Goal: Task Accomplishment & Management: Use online tool/utility

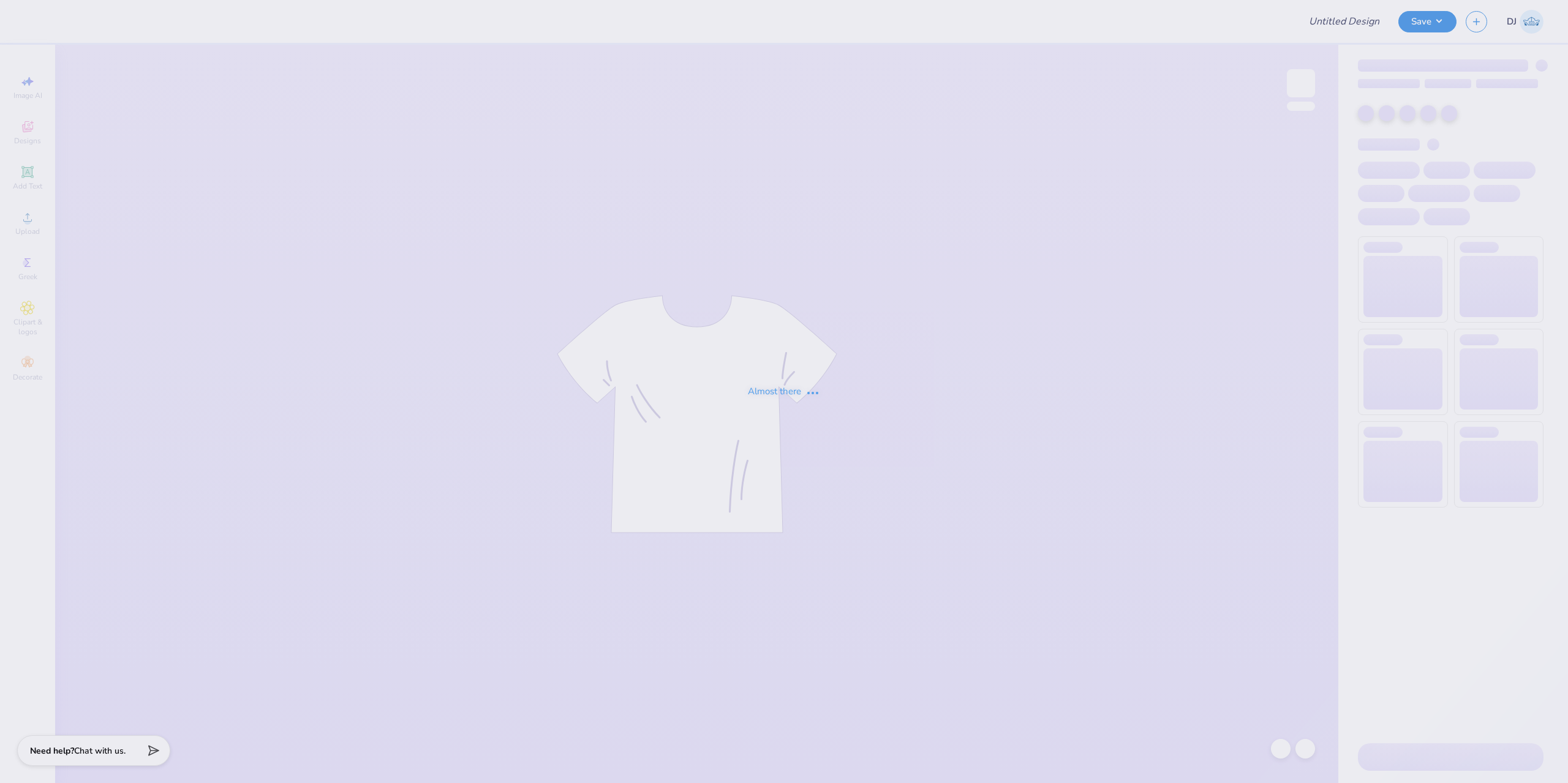
type input "[US_STATE] Game design 1"
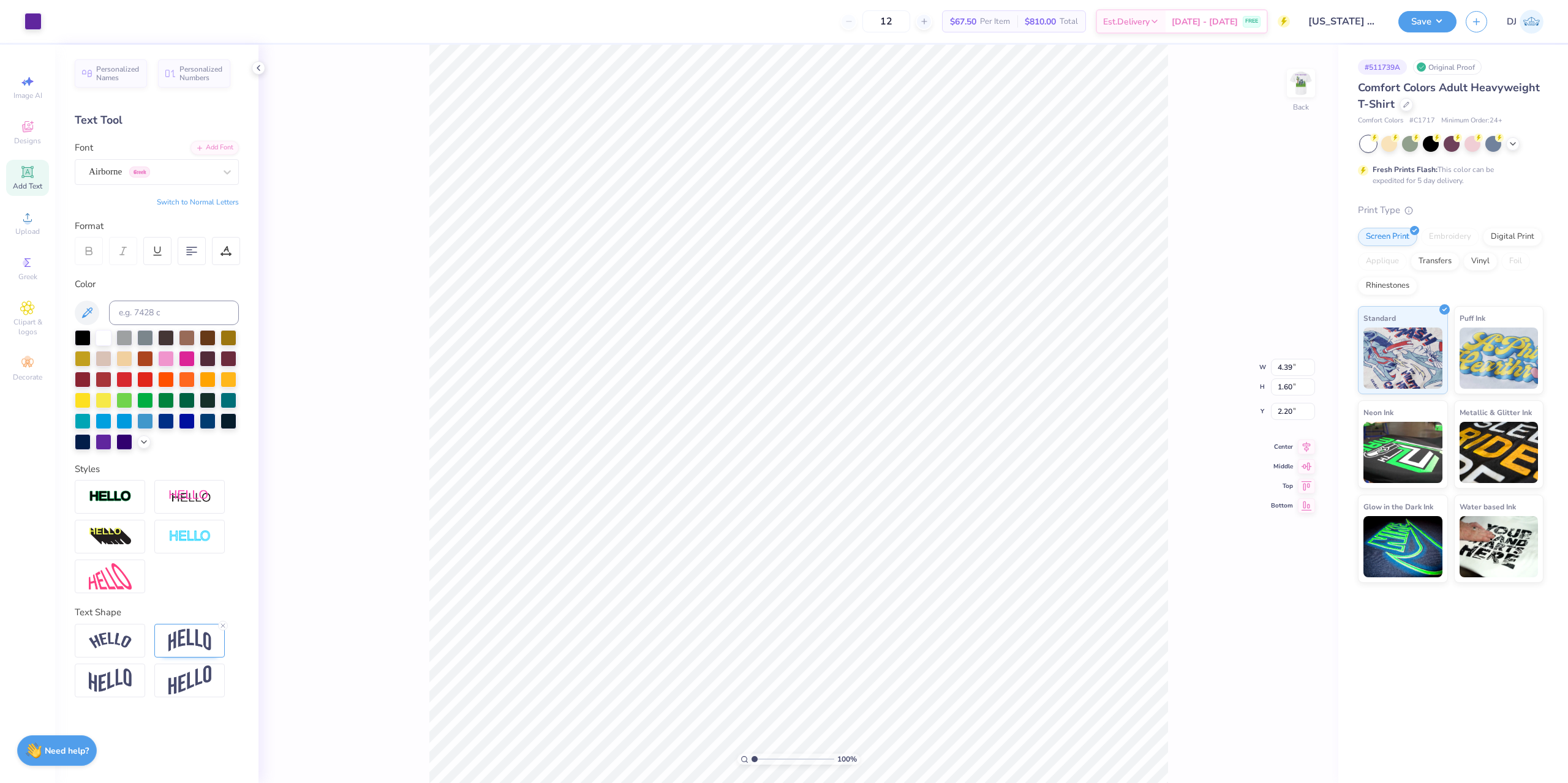
scroll to position [10, 1]
type textarea "2025"
click at [1314, 78] on img at bounding box center [1301, 84] width 49 height 49
click at [1309, 79] on img at bounding box center [1301, 84] width 49 height 49
click at [1433, 20] on button "Save" at bounding box center [1427, 19] width 58 height 22
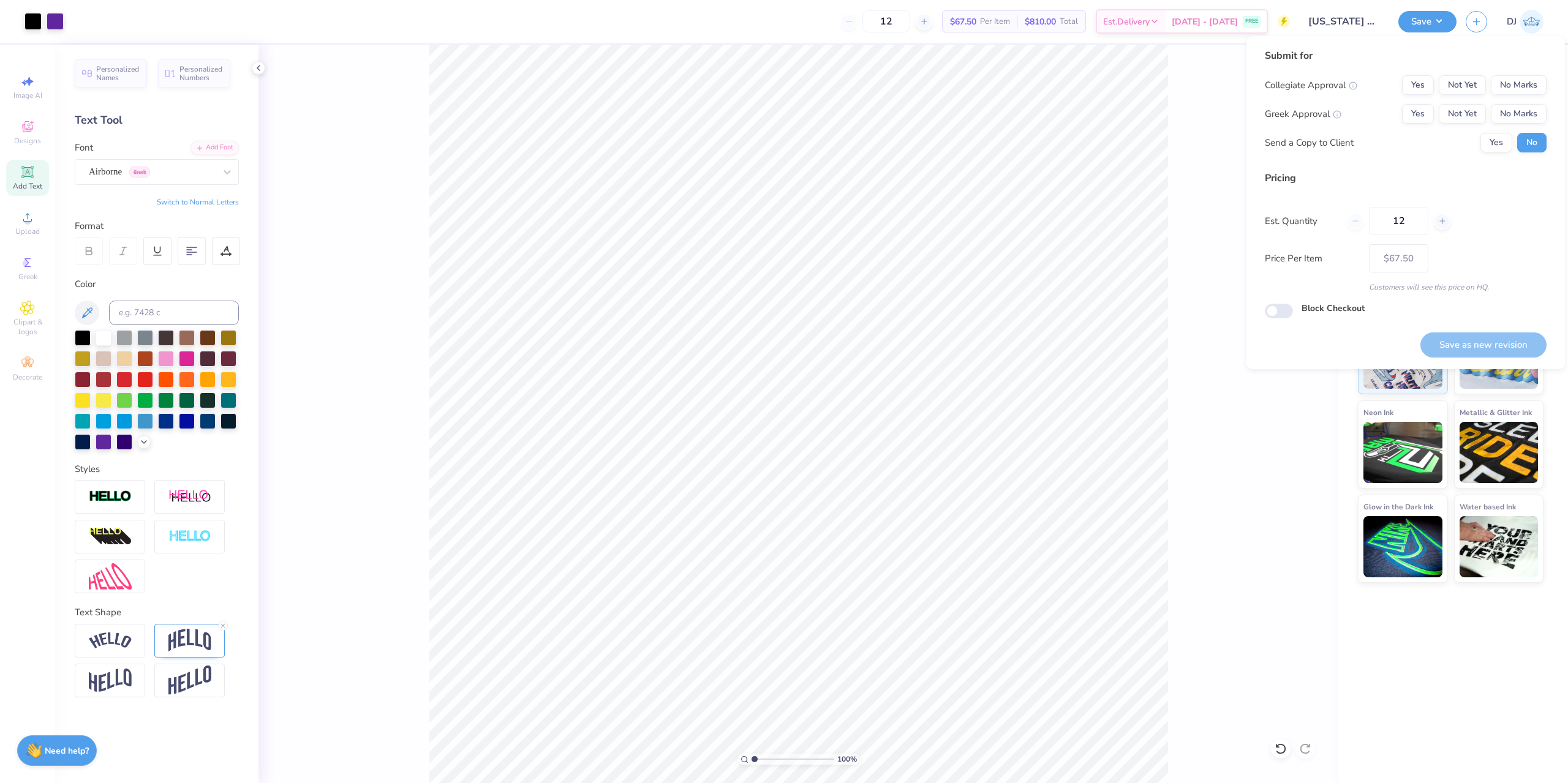
click at [1509, 95] on div "Collegiate Approval Yes Not Yet No Marks Greek Approval Yes Not Yet No Marks Se…" at bounding box center [1405, 113] width 282 height 77
click at [1514, 87] on button "No Marks" at bounding box center [1518, 85] width 56 height 19
click at [1510, 122] on button "No Marks" at bounding box center [1518, 114] width 56 height 19
click at [1508, 338] on button "Save as new revision" at bounding box center [1483, 345] width 126 height 25
type input "– –"
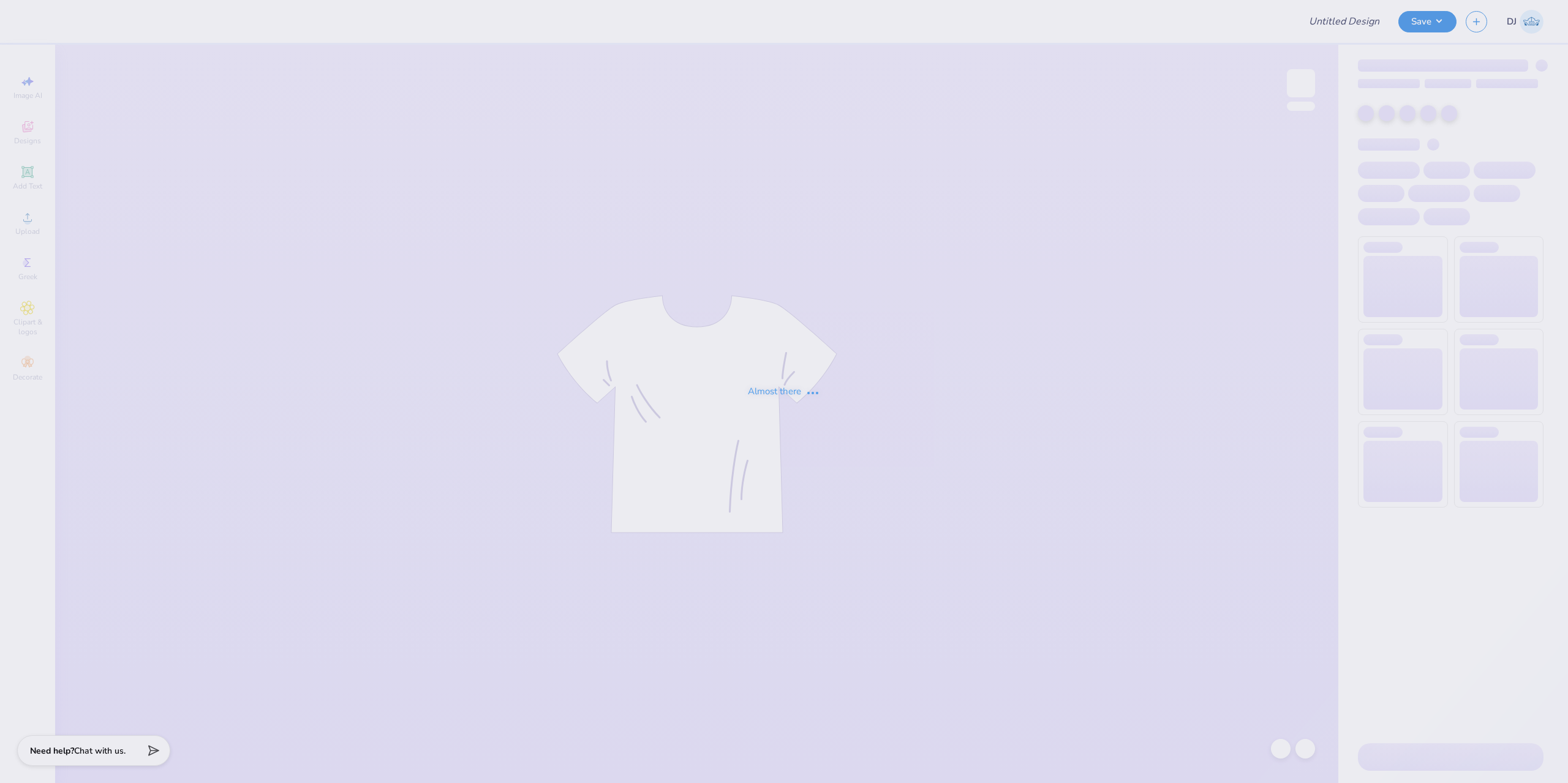
type input "[US_STATE] Game design 1"
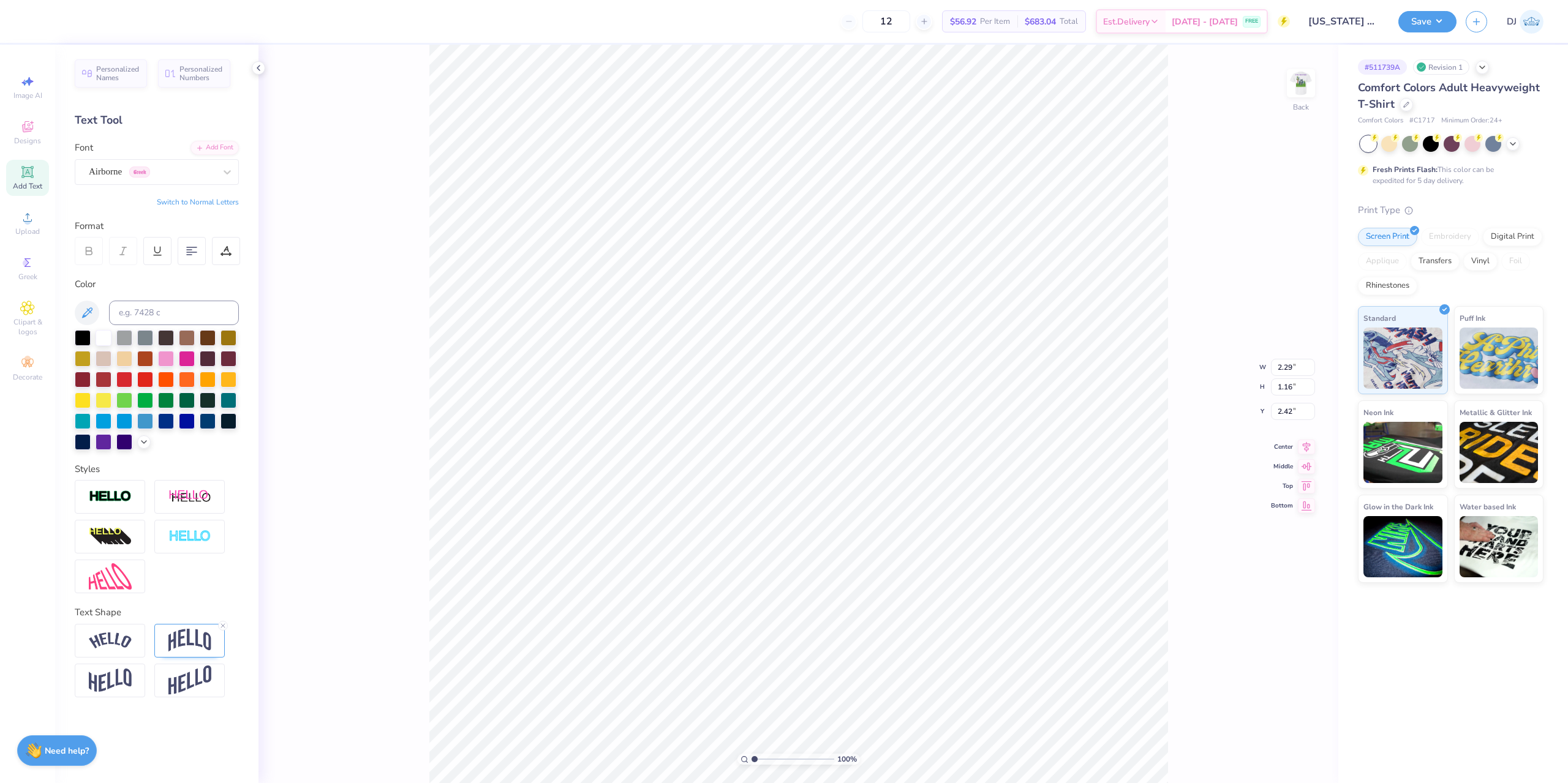
scroll to position [10, 1]
paste textarea "Ω"
type textarea "ΒΩ 2025"
click at [1428, 24] on button "Save" at bounding box center [1427, 19] width 58 height 22
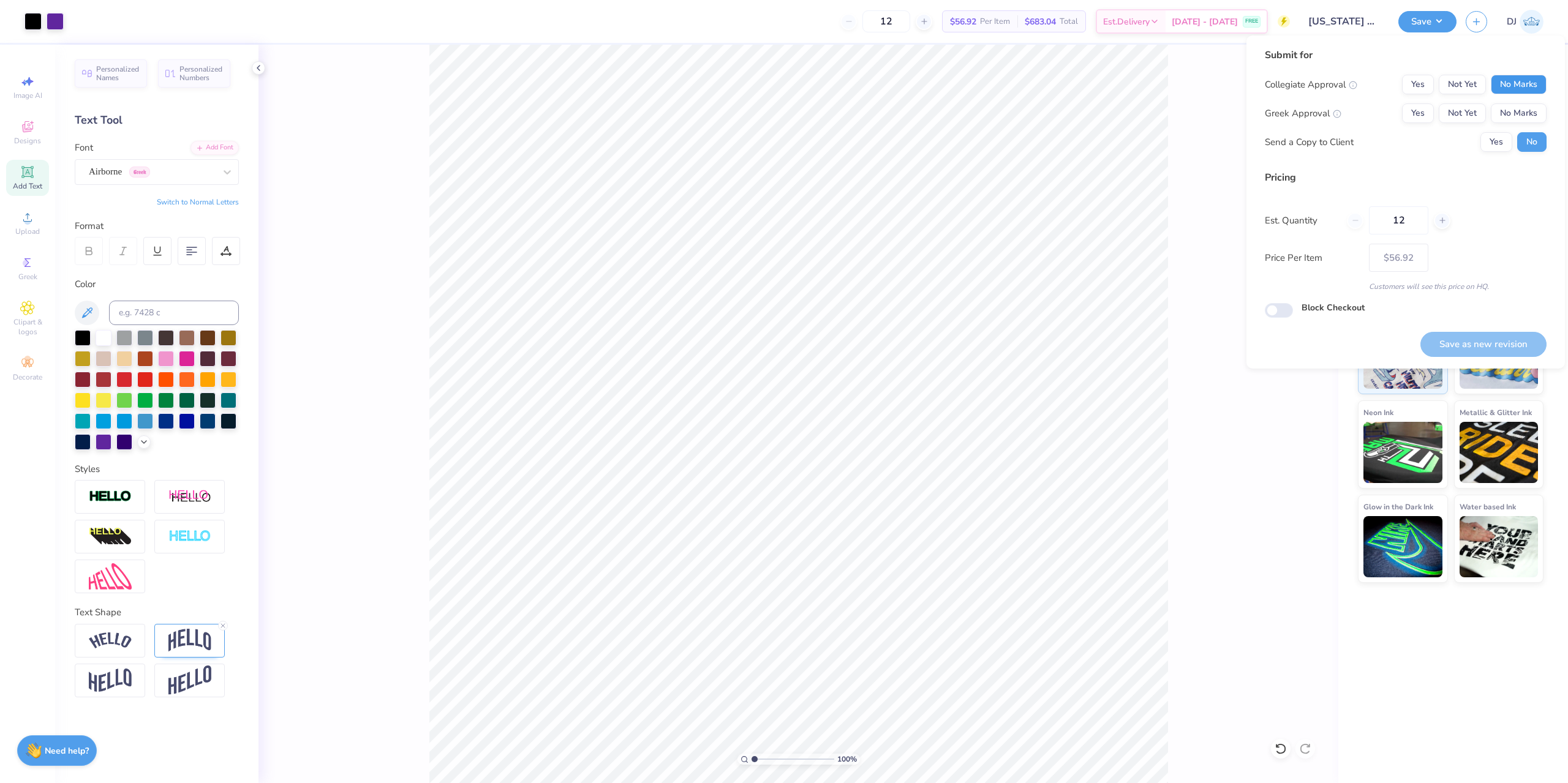
click at [1505, 80] on button "No Marks" at bounding box center [1518, 84] width 56 height 19
click at [1500, 122] on button "No Marks" at bounding box center [1518, 113] width 56 height 19
click at [1499, 340] on button "Save as new revision" at bounding box center [1483, 345] width 126 height 25
type input "$56.92"
